Goal: Understand process/instructions

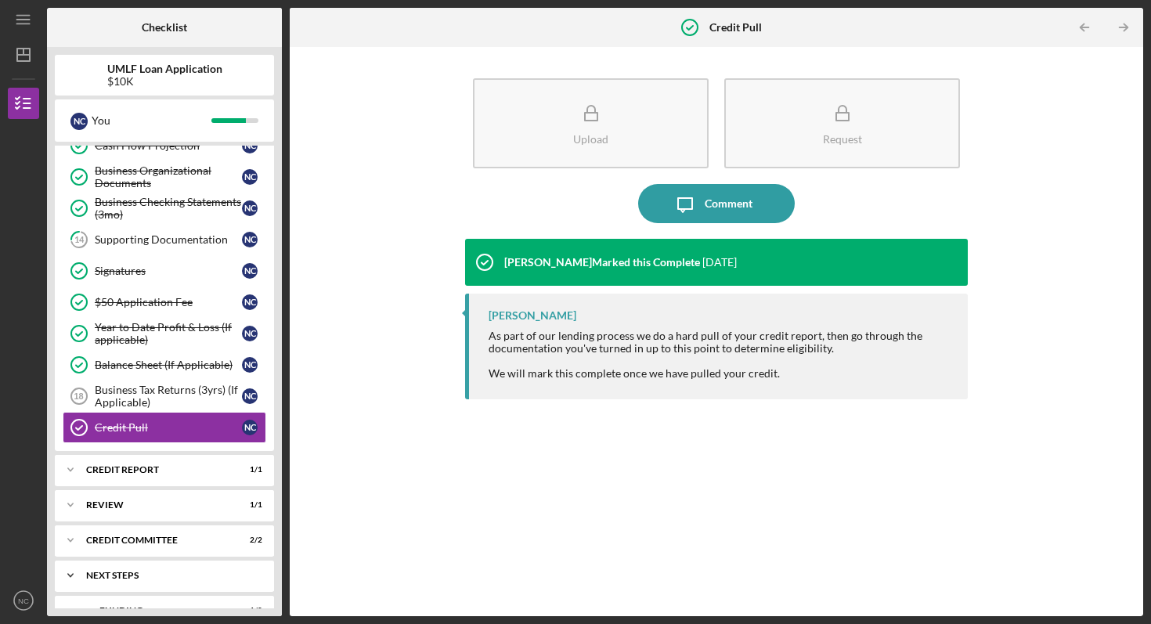
scroll to position [388, 0]
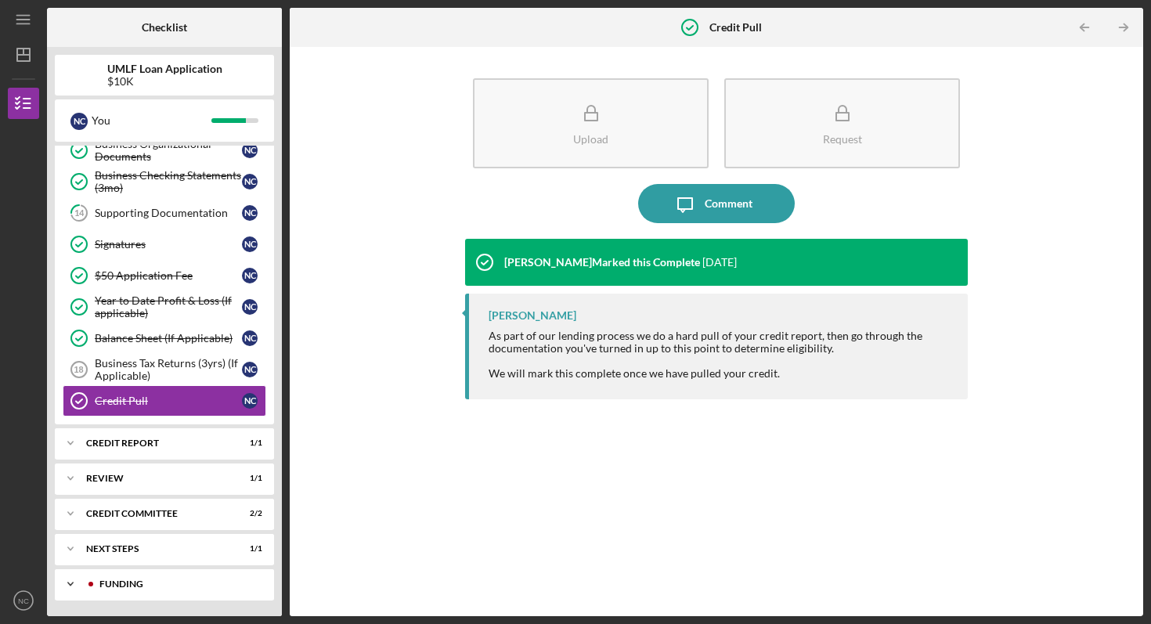
click at [201, 594] on div "Icon/Expander Funding 1 / 8" at bounding box center [164, 584] width 219 height 31
click at [194, 587] on div "Funding" at bounding box center [170, 584] width 168 height 9
click at [155, 591] on div "Icon/Expander Funding 1 / 8" at bounding box center [164, 584] width 219 height 31
click at [154, 591] on div "Icon/Expander Funding 1 / 8" at bounding box center [164, 585] width 219 height 32
click at [128, 558] on div "Icon/Expander Next Steps 1 / 1" at bounding box center [164, 548] width 219 height 31
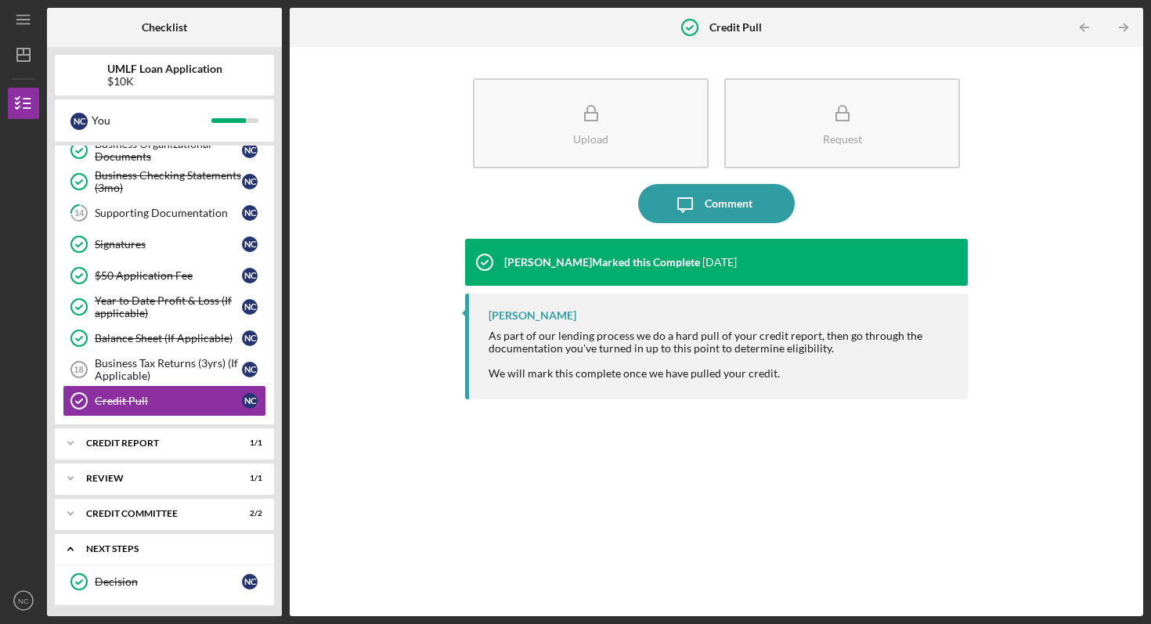
scroll to position [428, 0]
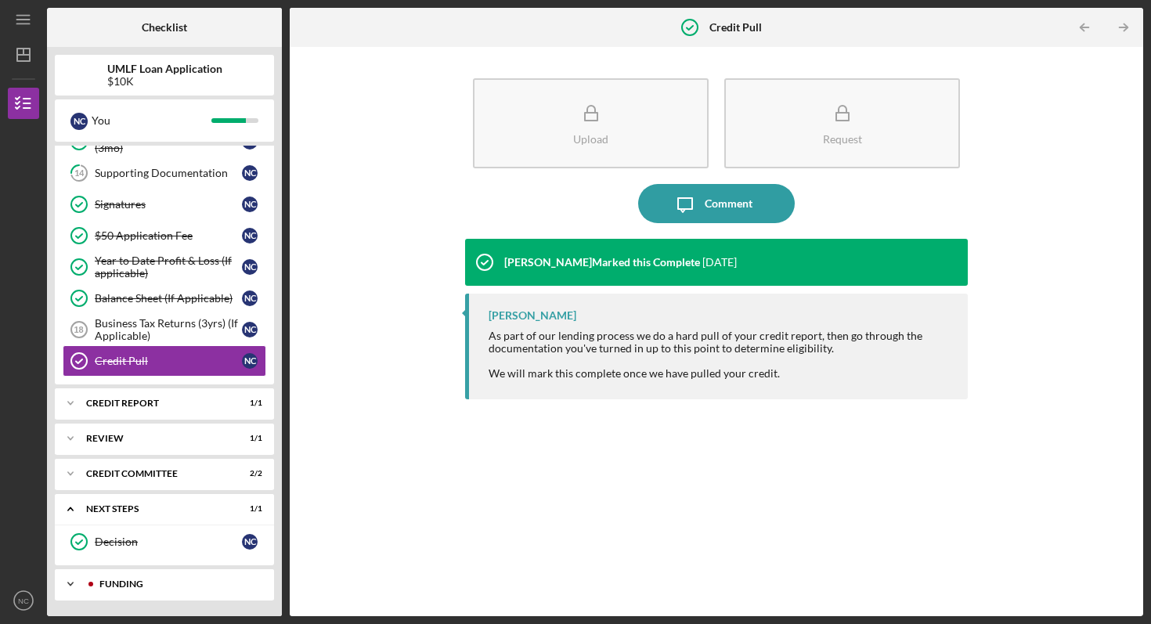
click at [88, 580] on div "Funding" at bounding box center [174, 584] width 176 height 9
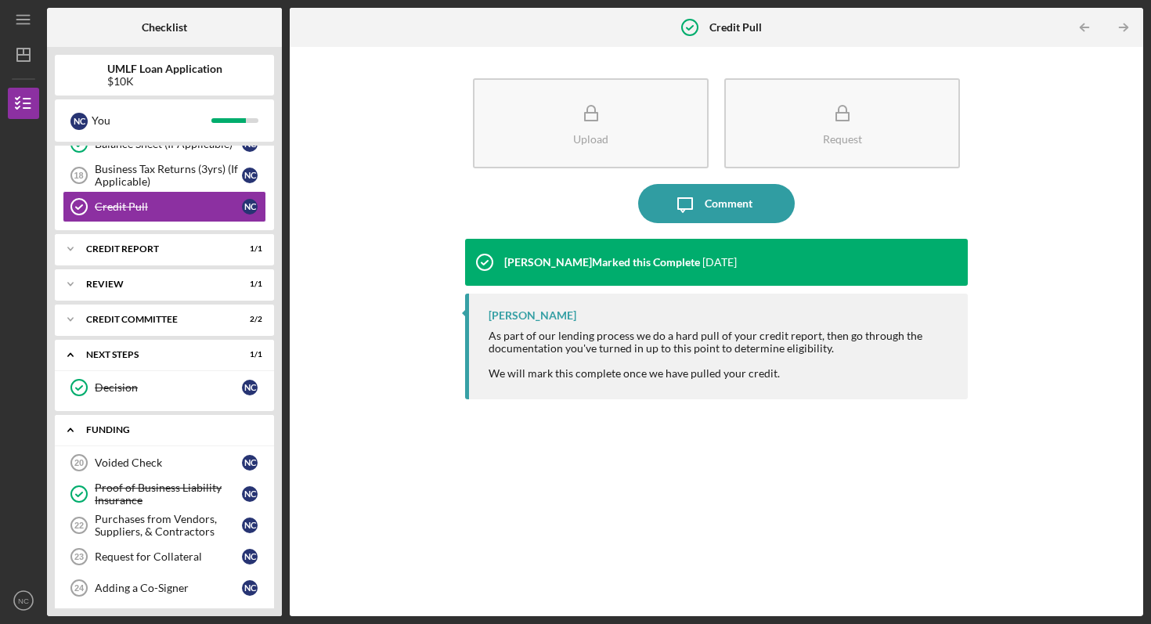
scroll to position [687, 0]
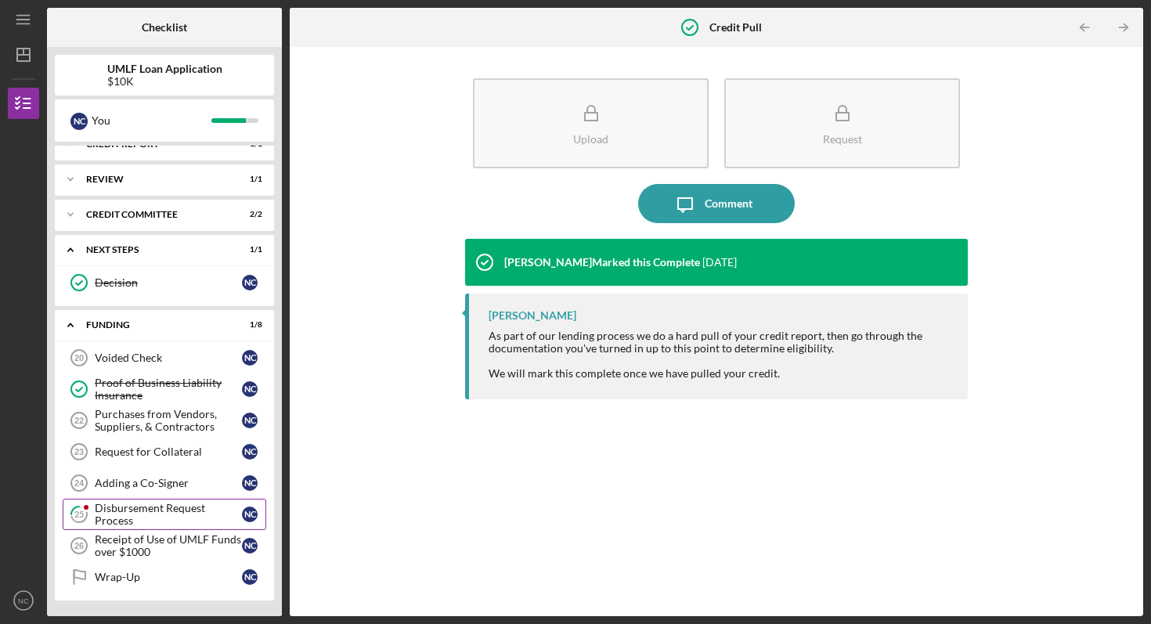
click at [156, 508] on div "Disbursement Request Process" at bounding box center [168, 514] width 147 height 25
